Goal: Transaction & Acquisition: Purchase product/service

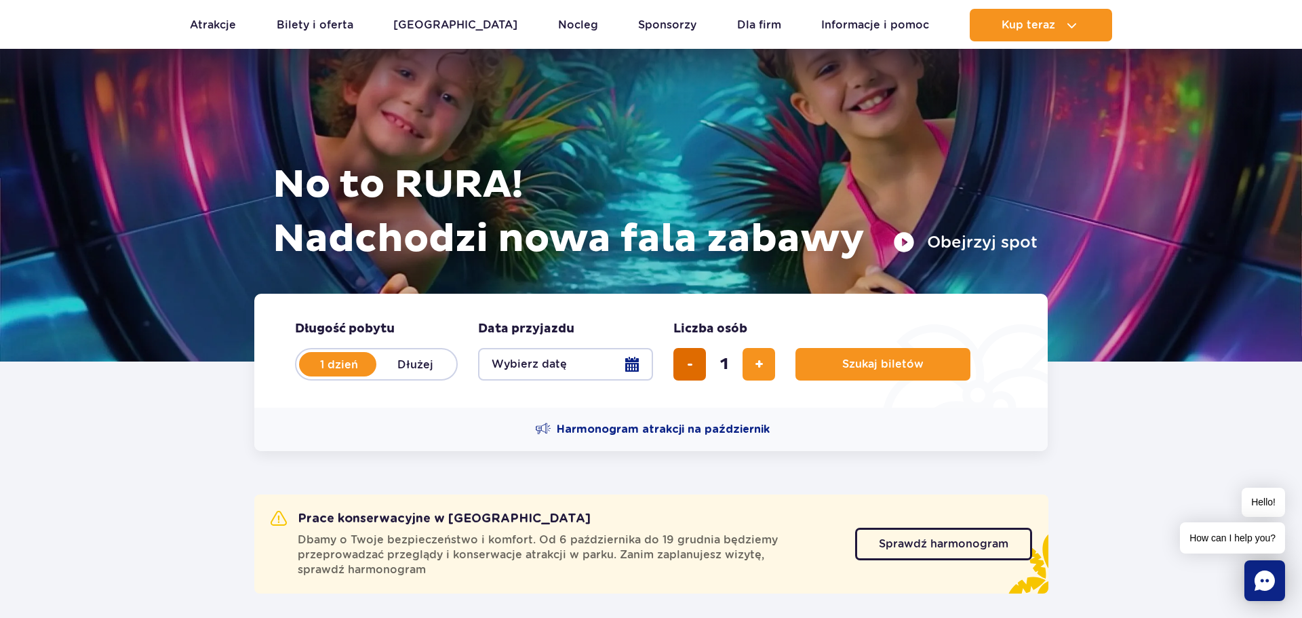
scroll to position [254, 0]
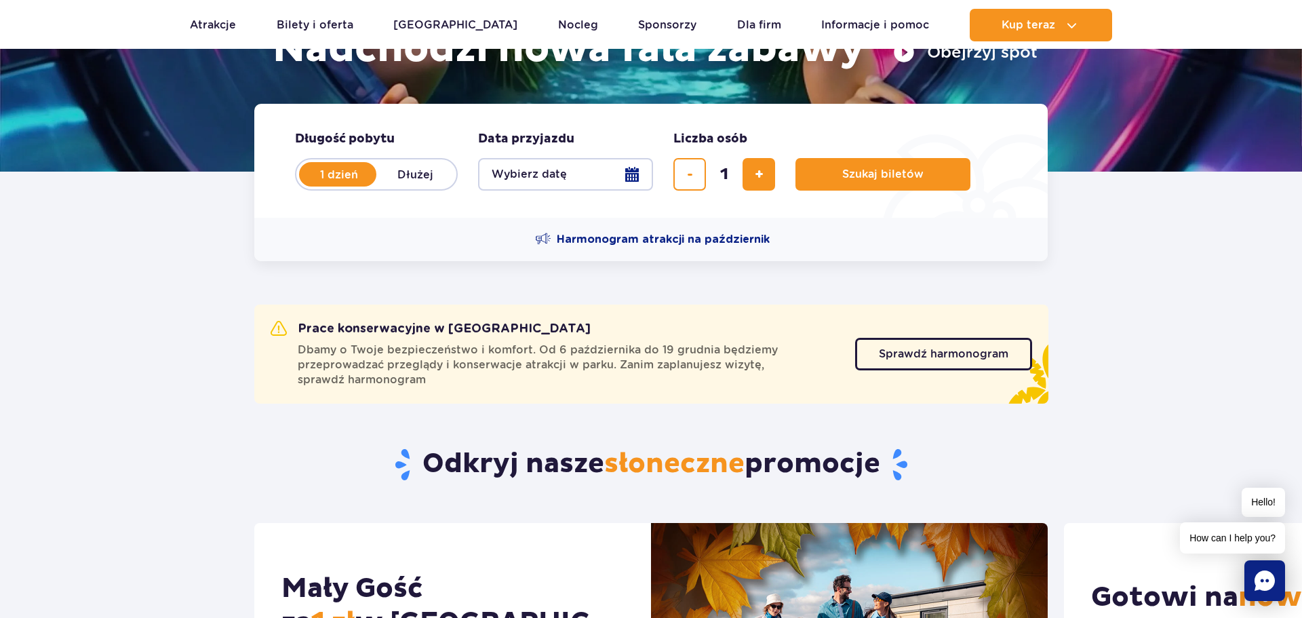
click at [424, 177] on label "Dłużej" at bounding box center [414, 174] width 77 height 28
click at [391, 186] on input "Dłużej" at bounding box center [383, 187] width 15 height 3
radio input "false"
radio input "true"
click at [353, 172] on label "1 dzień" at bounding box center [338, 174] width 77 height 28
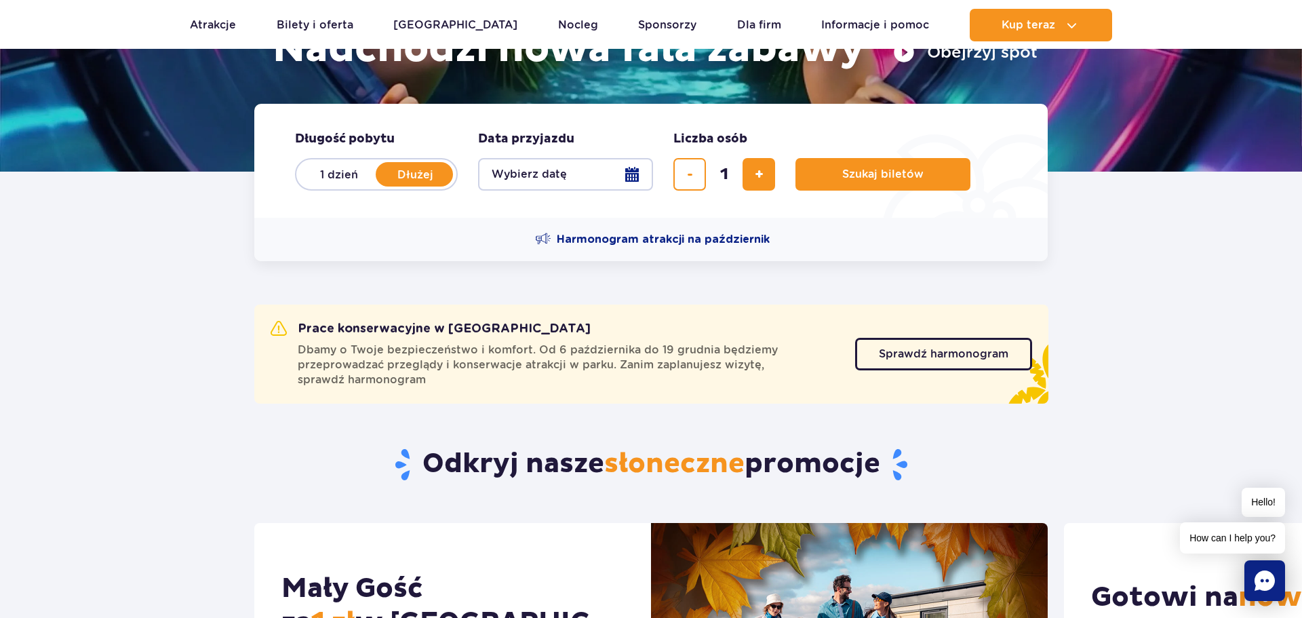
click at [315, 186] on input "1 dzień" at bounding box center [307, 187] width 15 height 3
radio input "true"
click at [763, 174] on span "dodaj bilet" at bounding box center [759, 174] width 9 height 0
type input "2"
click at [589, 178] on button "Wybierz datę" at bounding box center [565, 174] width 175 height 33
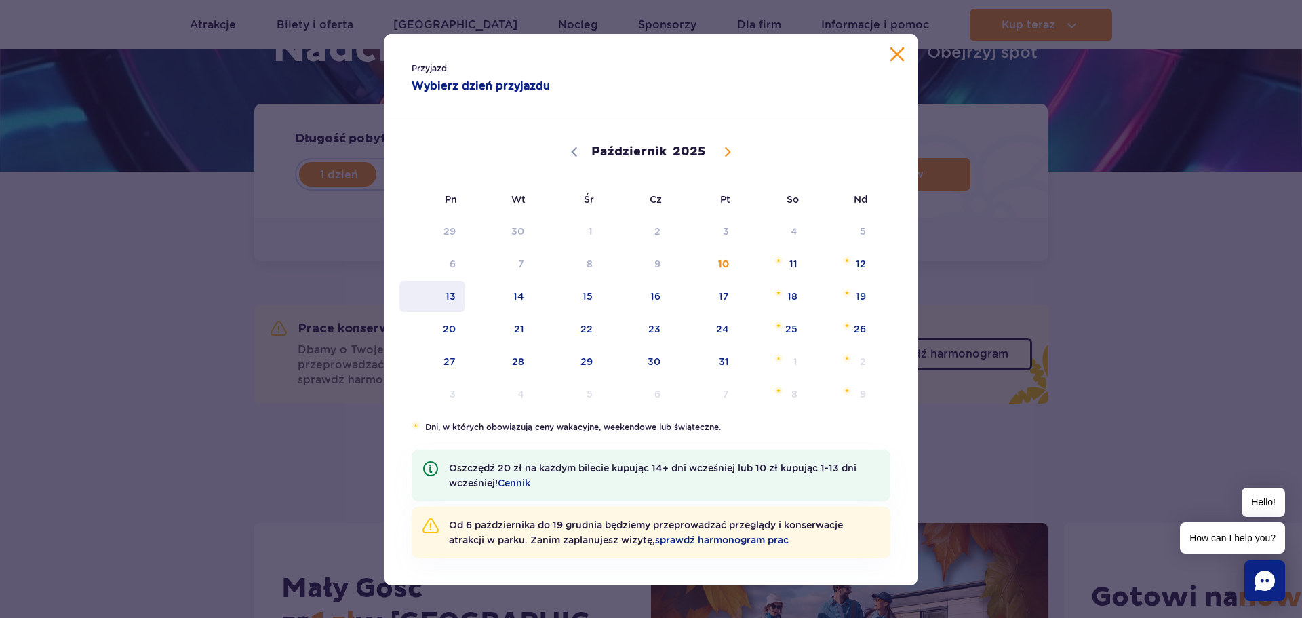
click at [461, 292] on span "13" at bounding box center [432, 296] width 69 height 31
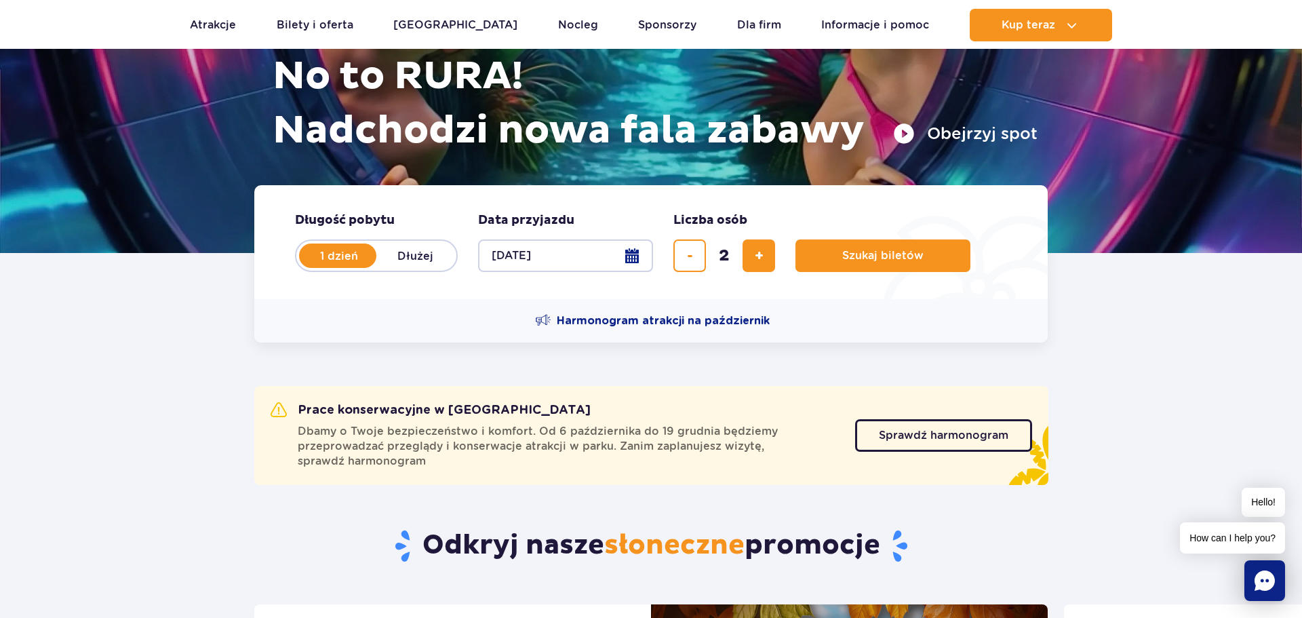
scroll to position [171, 0]
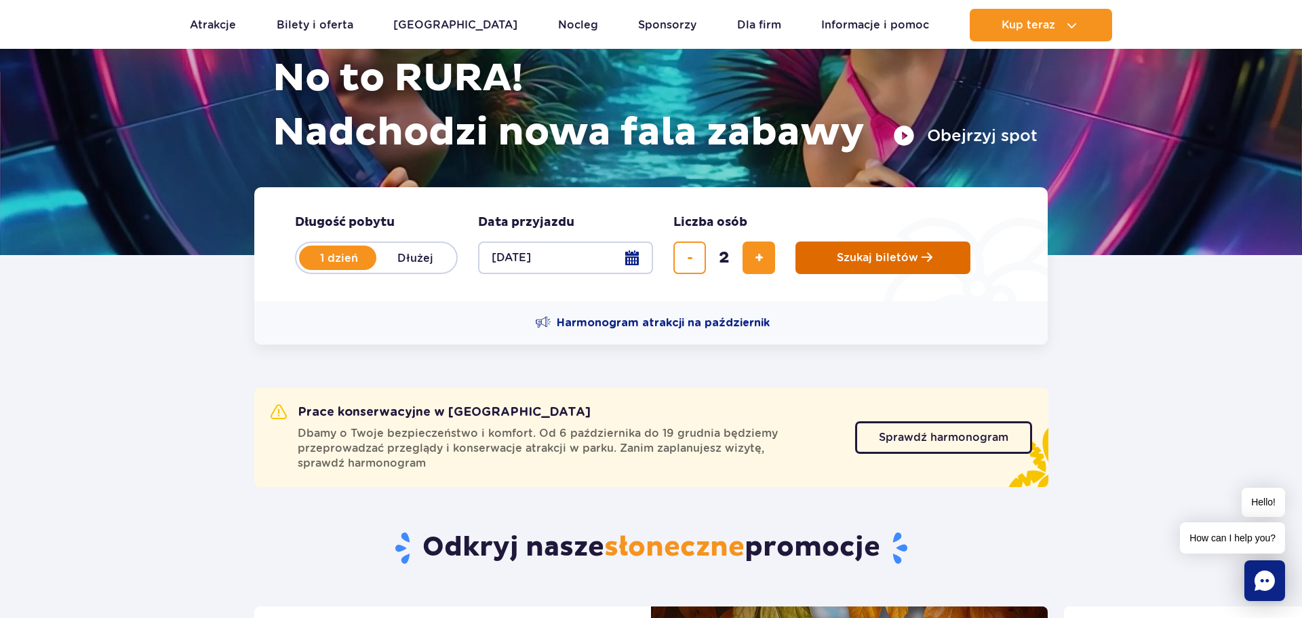
click at [893, 259] on span "Szukaj biletów" at bounding box center [877, 258] width 81 height 12
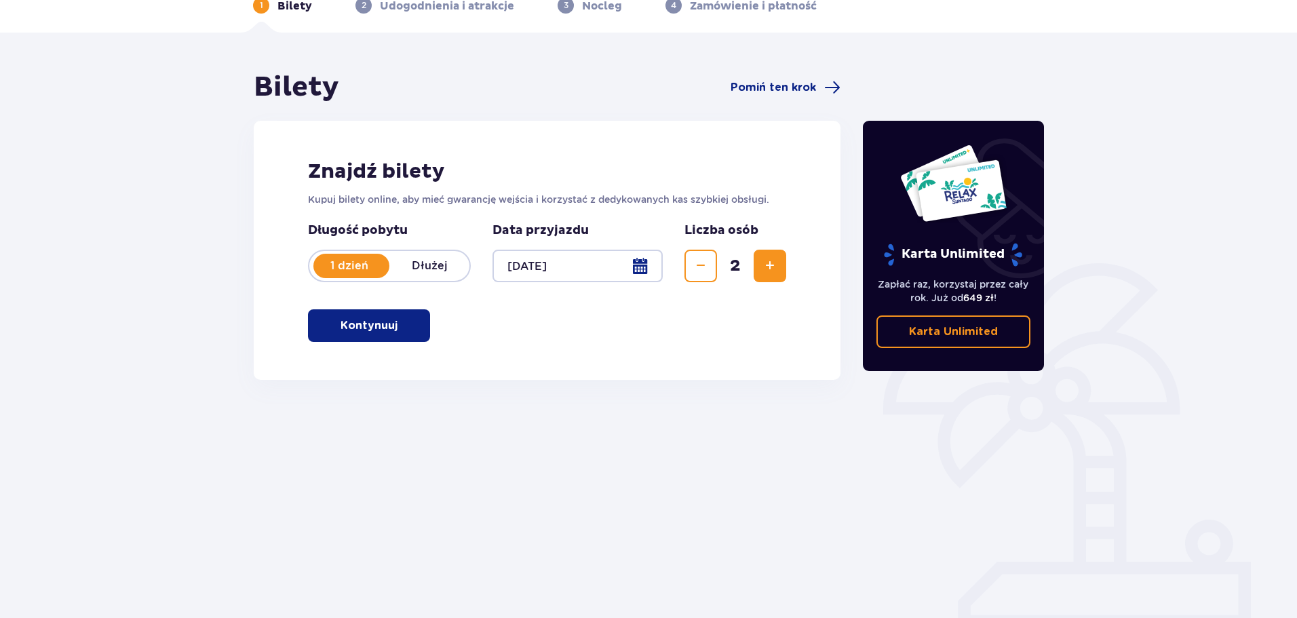
scroll to position [47, 0]
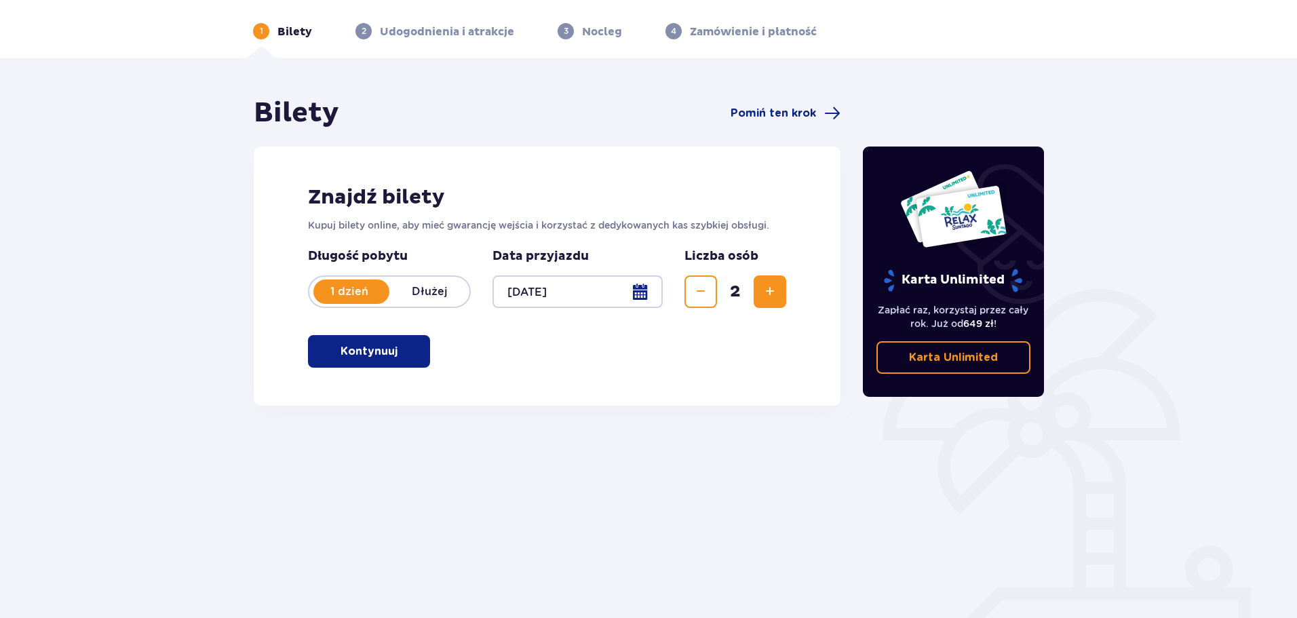
click at [441, 224] on p "Kupuj bilety online, aby mieć gwarancję wejścia i korzystać z dedykowanych kas …" at bounding box center [547, 225] width 478 height 14
